Goal: Task Accomplishment & Management: Use online tool/utility

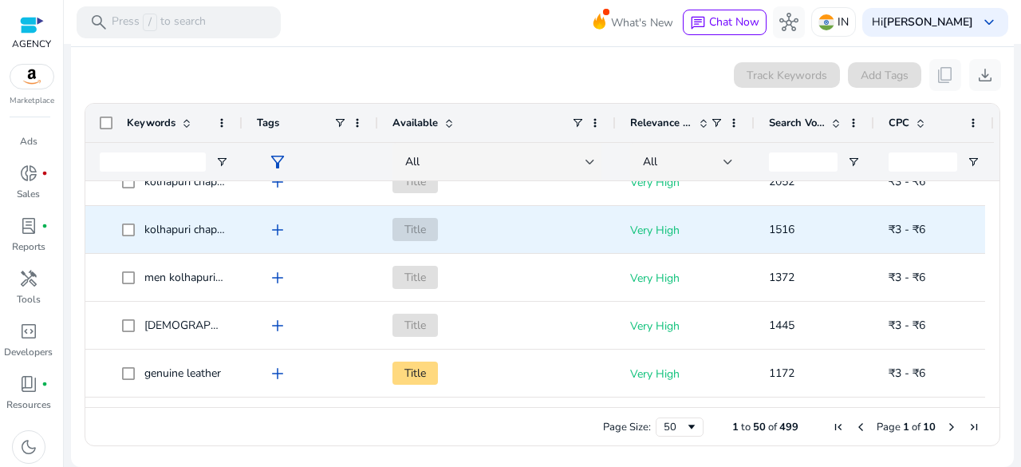
scroll to position [349, 0]
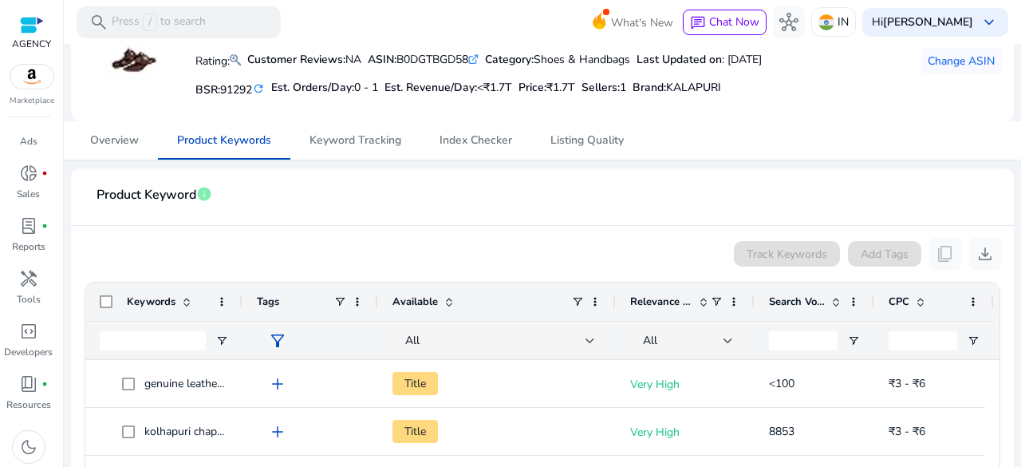
click at [761, 253] on div "Track Keywords" at bounding box center [787, 254] width 106 height 26
click at [326, 144] on span "Keyword Tracking" at bounding box center [356, 140] width 92 height 11
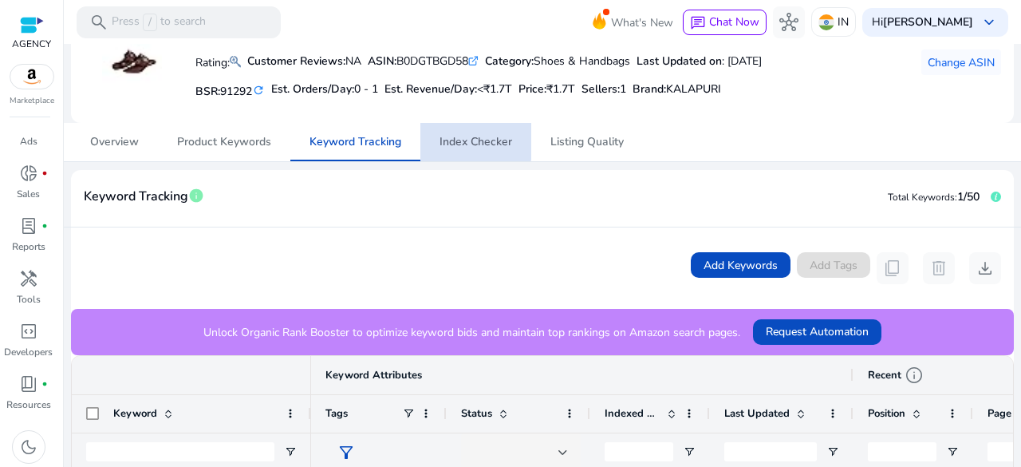
click at [471, 140] on span "Index Checker" at bounding box center [476, 141] width 73 height 11
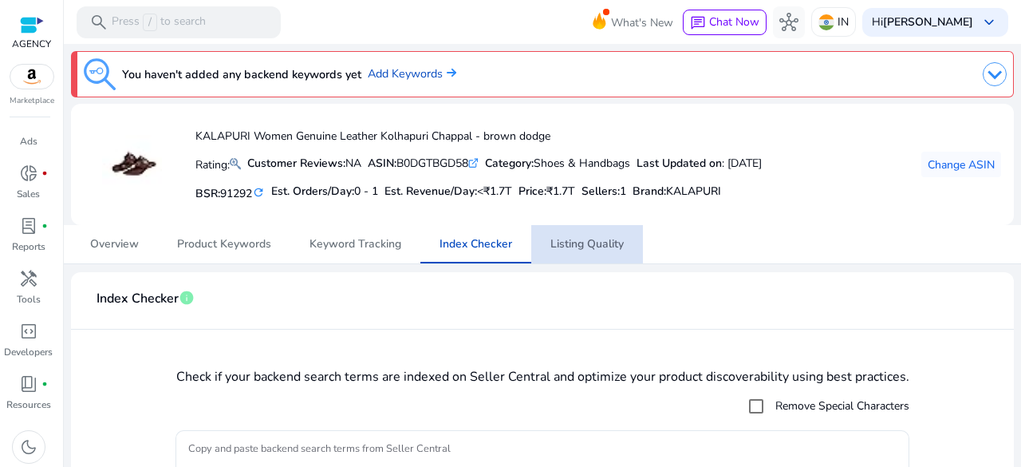
click at [586, 243] on span "Listing Quality" at bounding box center [587, 244] width 73 height 11
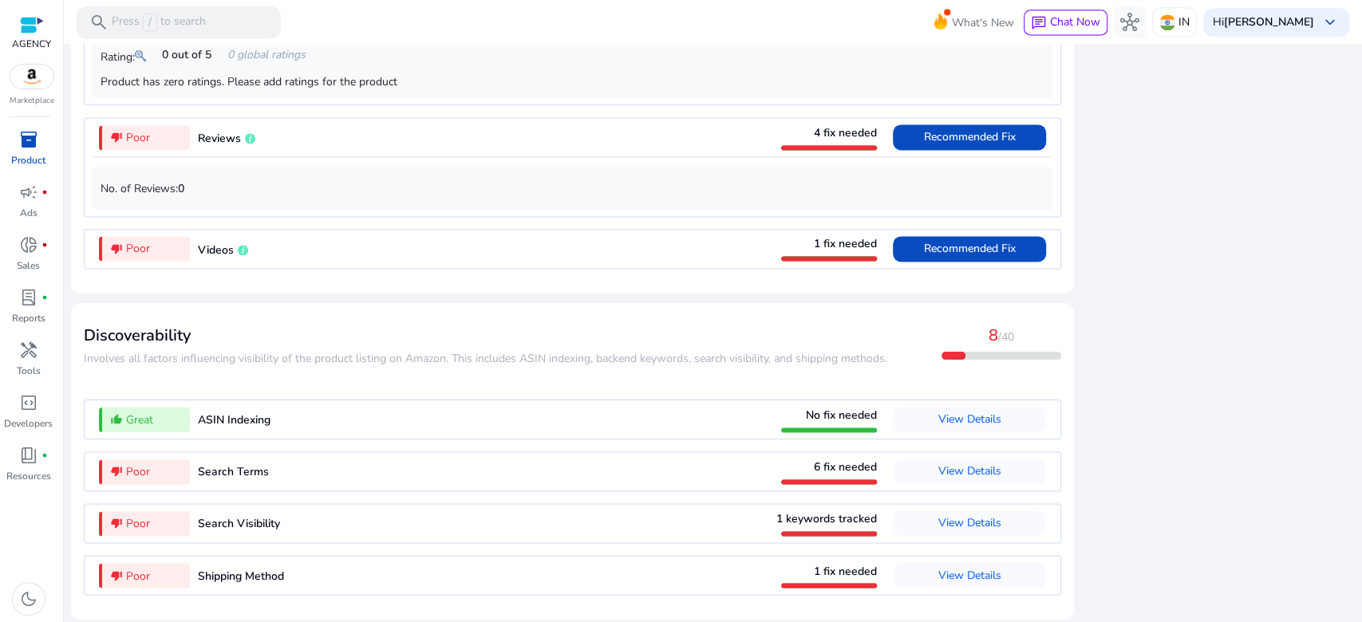
scroll to position [1512, 0]
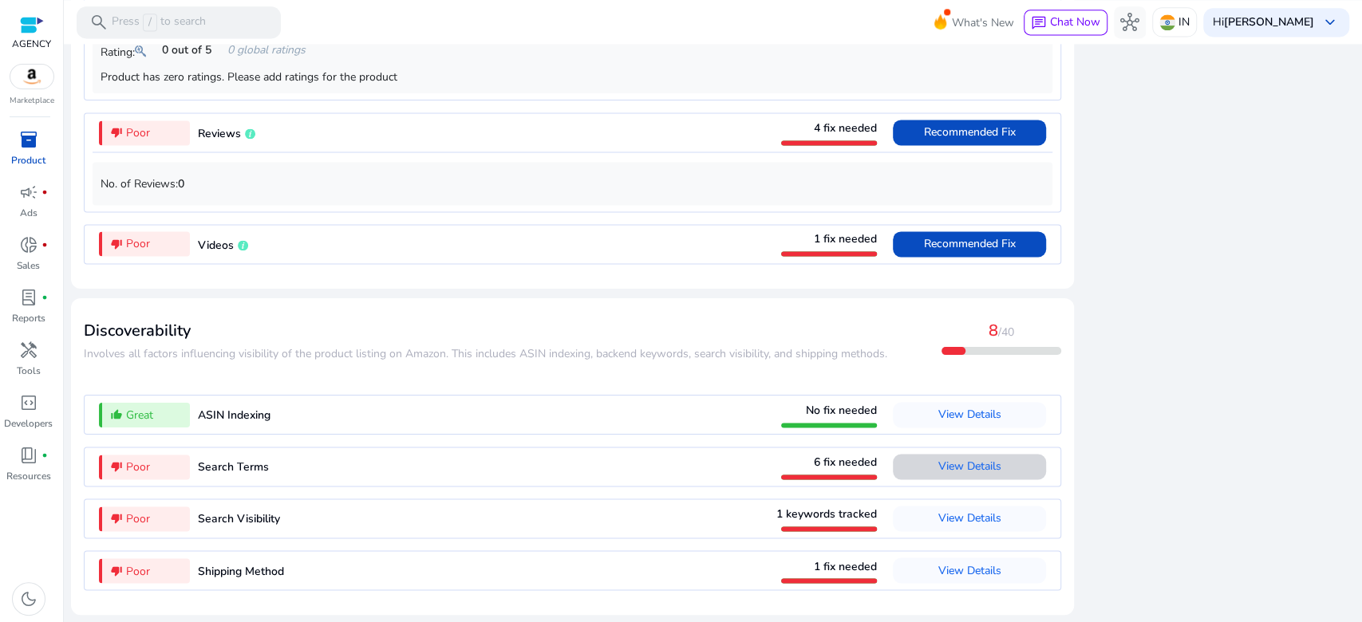
click at [946, 465] on span "View Details" at bounding box center [969, 466] width 63 height 15
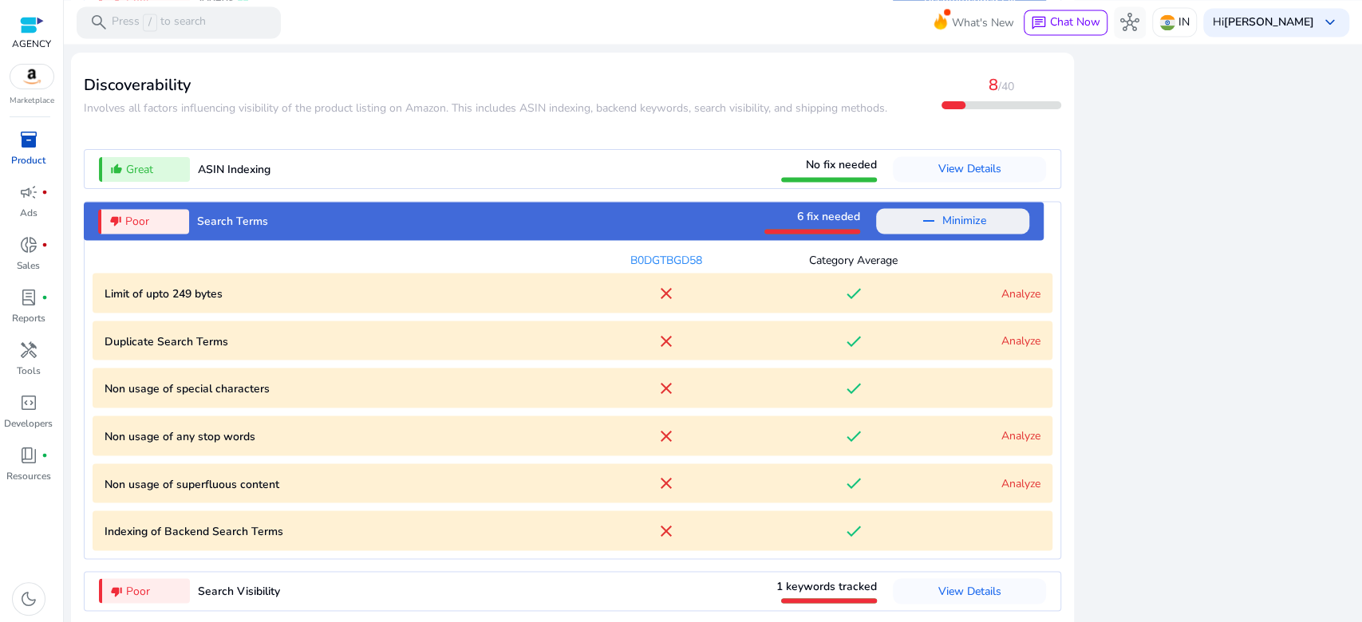
scroll to position [1829, 0]
